Goal: Find specific page/section: Find specific page/section

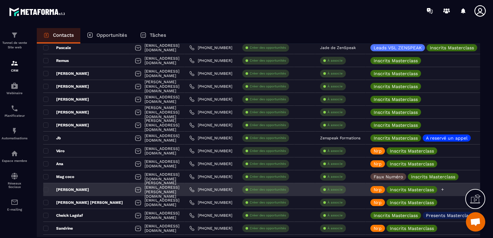
scroll to position [872, 0]
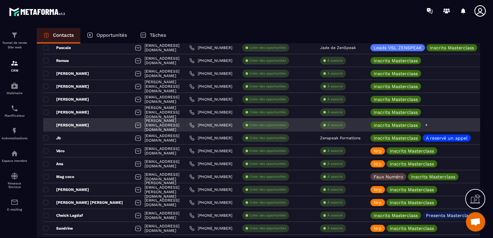
click at [429, 127] on div at bounding box center [426, 125] width 4 height 7
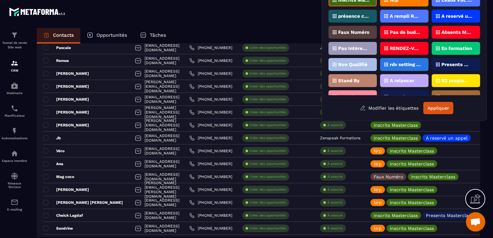
click at [411, 5] on div "Nrp" at bounding box center [404, 0] width 48 height 13
click at [435, 110] on button "Appliquer" at bounding box center [438, 108] width 30 height 12
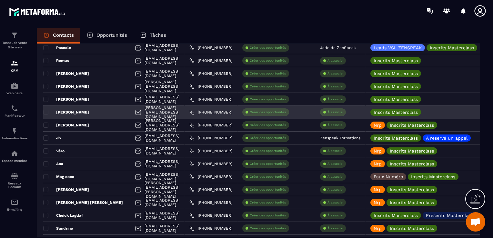
click at [65, 107] on div "[PERSON_NAME]" at bounding box center [86, 112] width 87 height 13
